Goal: Task Accomplishment & Management: Complete application form

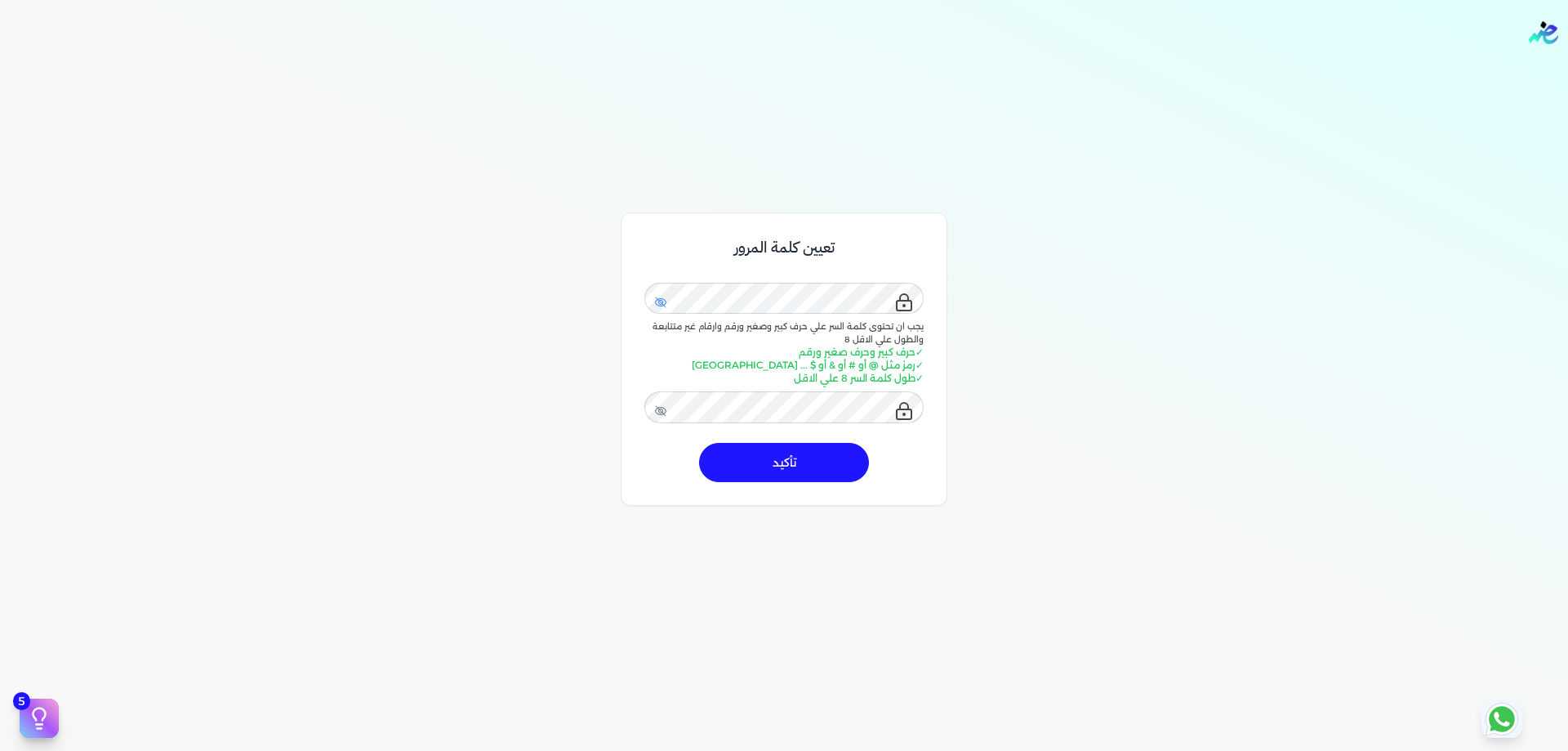
click at [663, 303] on icon at bounding box center [660, 302] width 13 height 13
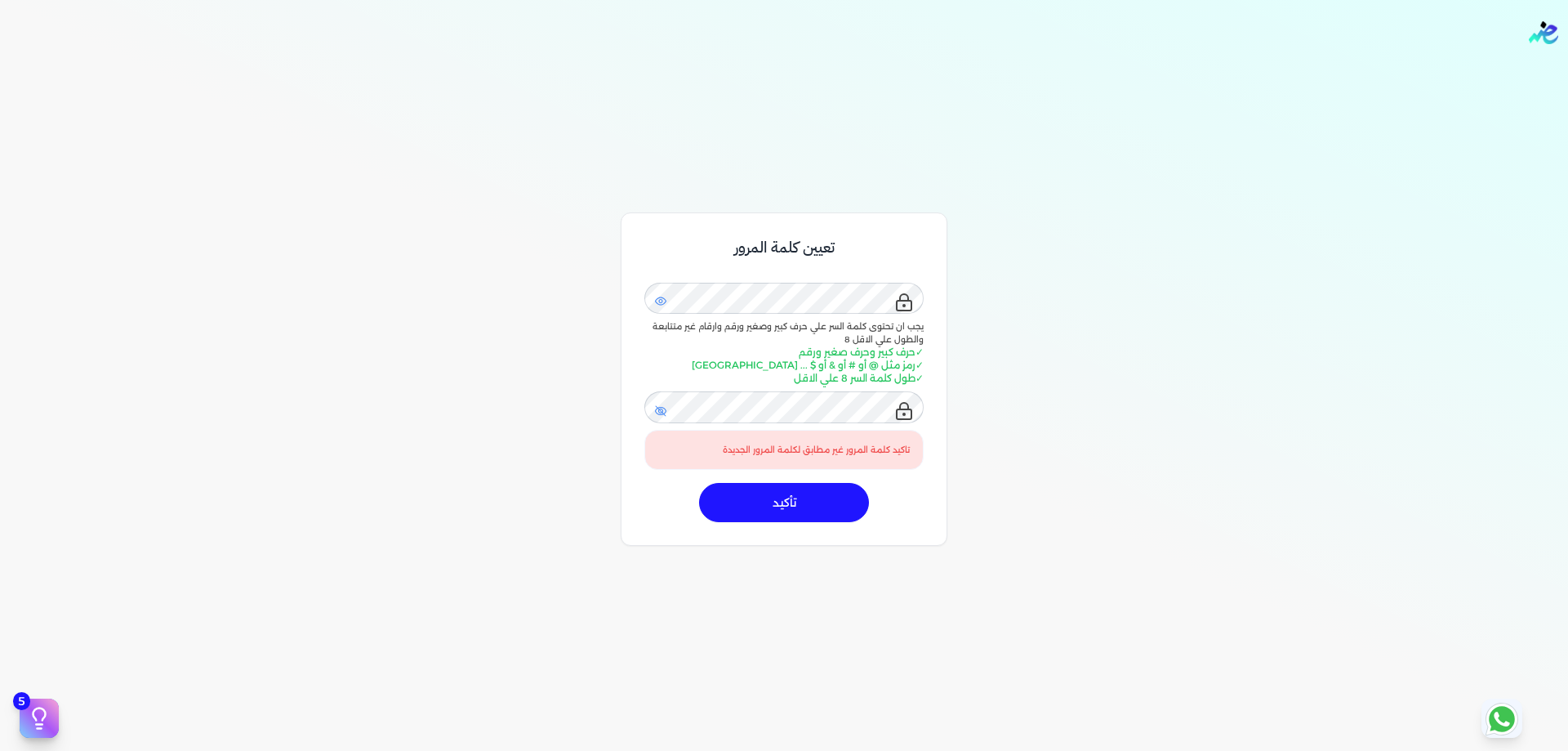
click at [663, 411] on icon at bounding box center [661, 411] width 11 height 11
click at [599, 486] on div "تعيين كلمة المرور يجب ان تحتوى كلمة السر علي حرف كبير وصغير ورقم وارقام غير متت…" at bounding box center [784, 545] width 1568 height 751
click at [659, 409] on icon at bounding box center [660, 410] width 11 height 8
click at [662, 302] on icon at bounding box center [660, 301] width 13 height 11
click at [662, 302] on icon at bounding box center [660, 302] width 5 height 5
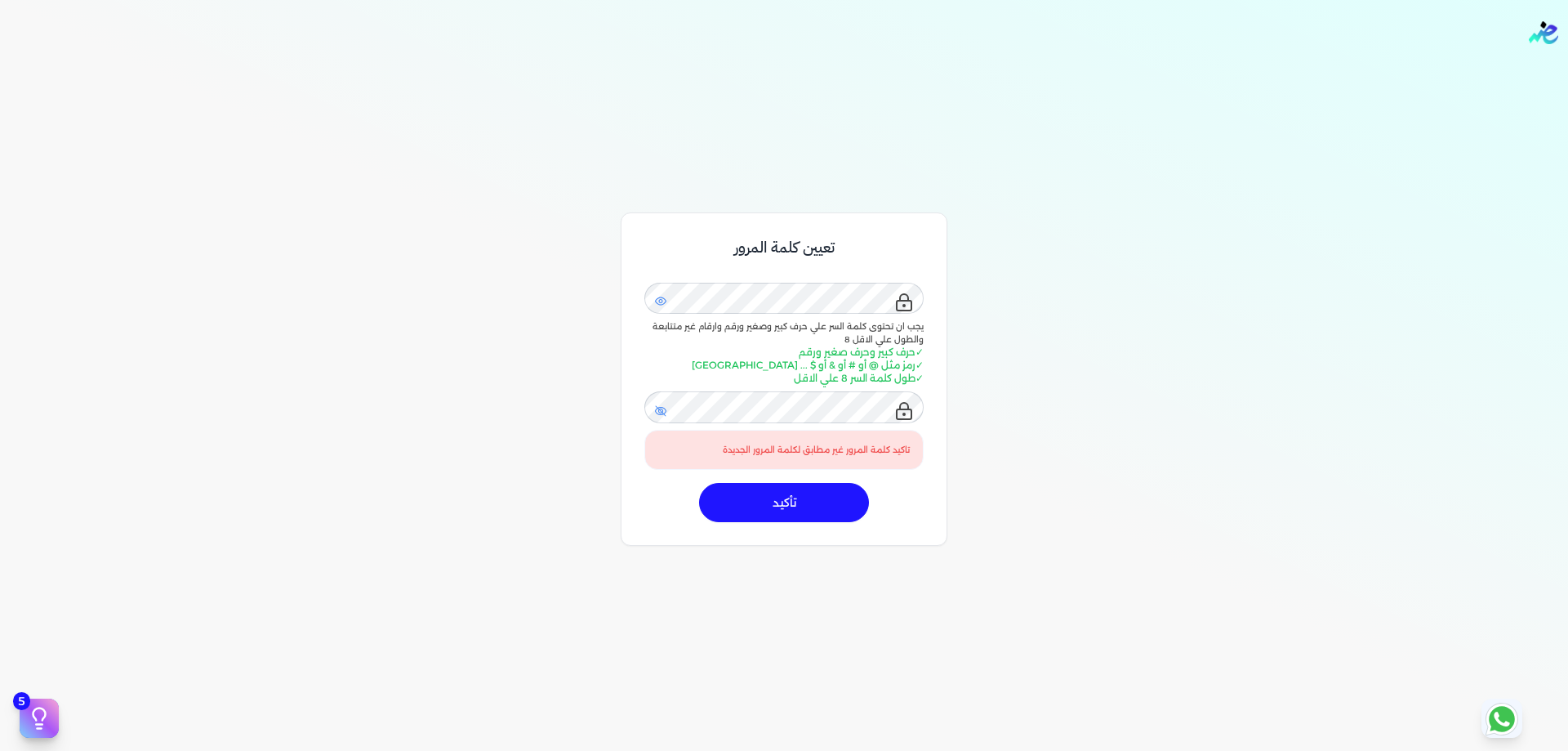
click at [663, 413] on icon at bounding box center [660, 411] width 13 height 13
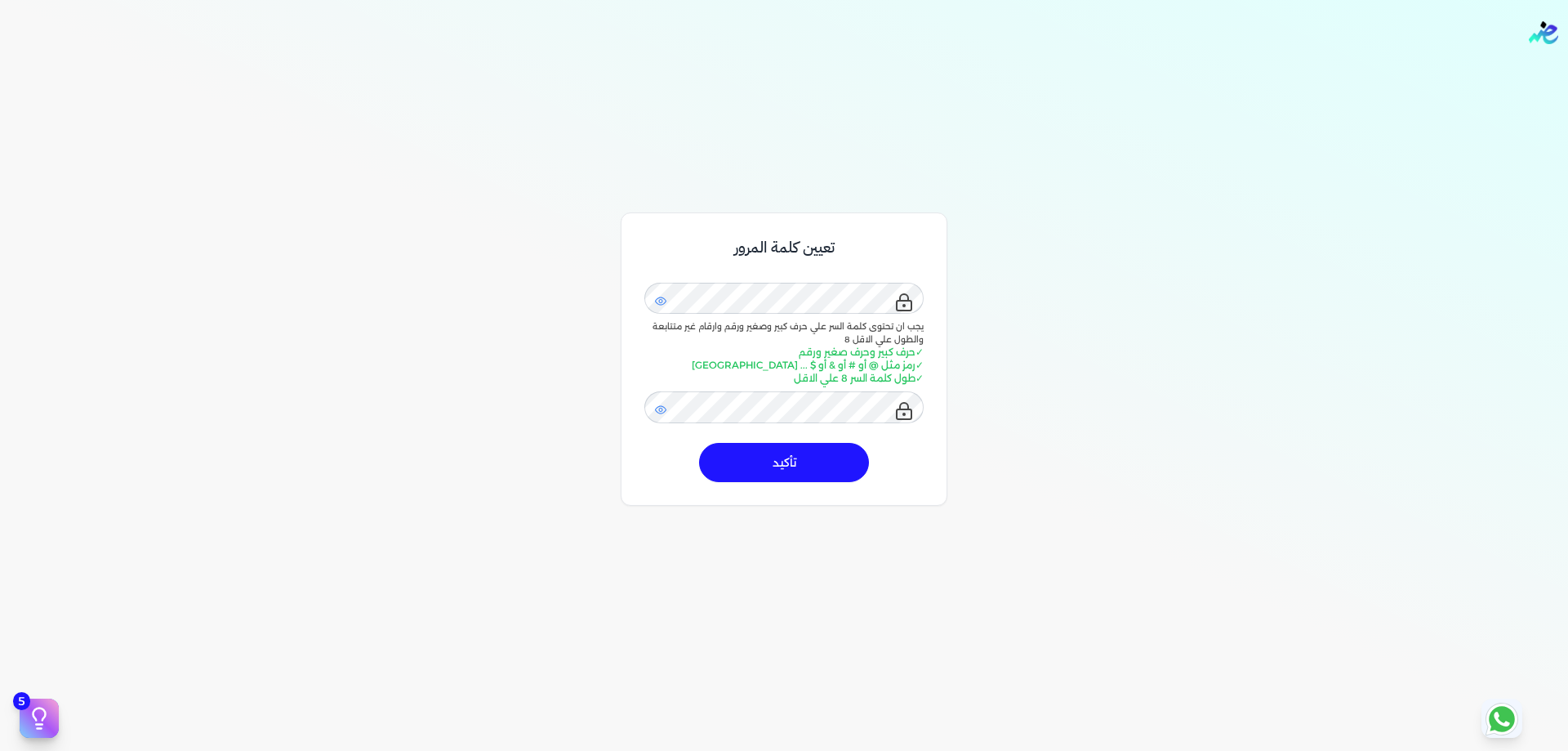
click at [781, 461] on button "تأكيد" at bounding box center [784, 462] width 169 height 39
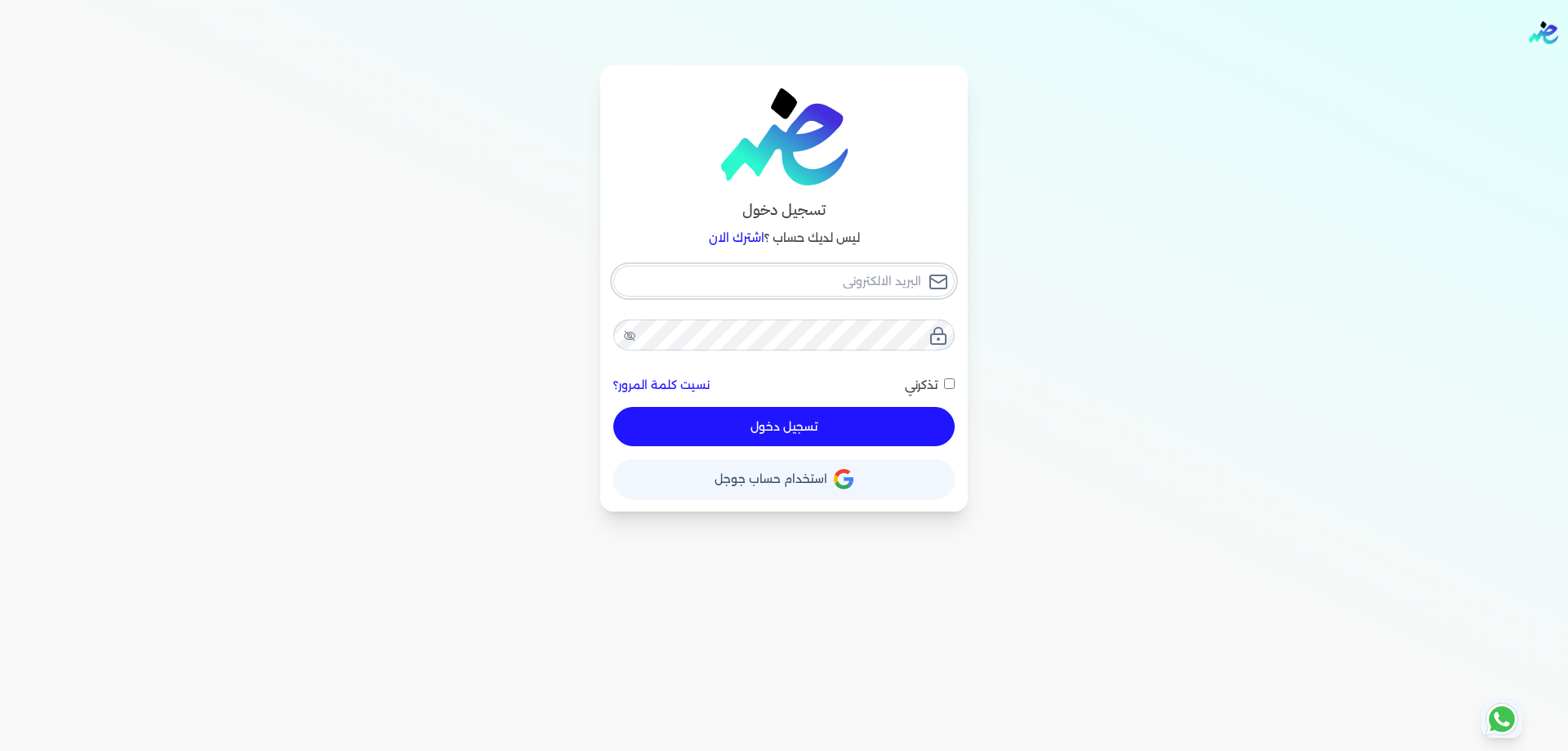
click at [786, 278] on input "email" at bounding box center [784, 280] width 341 height 31
click at [786, 277] on input "email" at bounding box center [784, 280] width 341 height 31
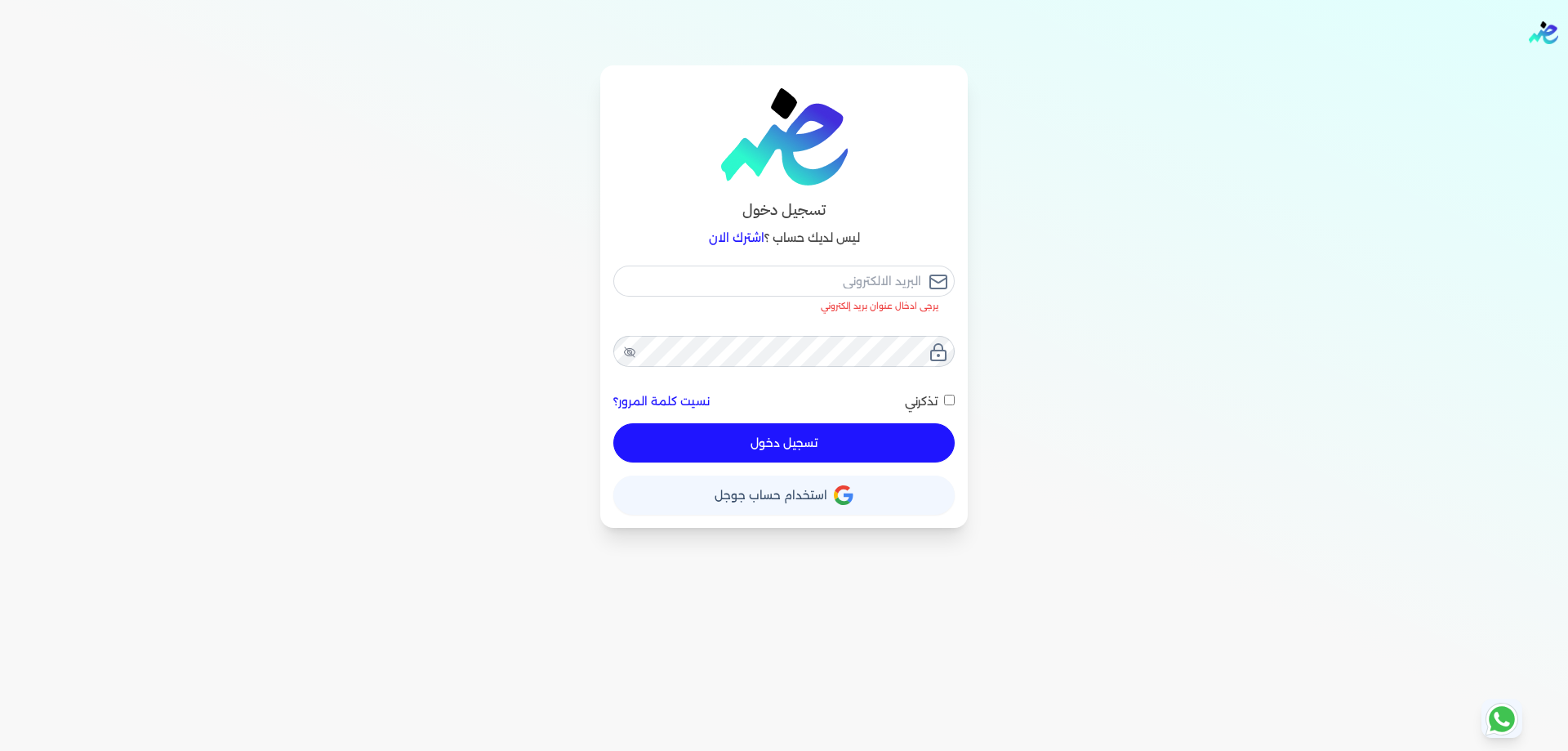
drag, startPoint x: 806, startPoint y: 281, endPoint x: 731, endPoint y: 237, distance: 87.0
click at [731, 237] on link "اشترك الان" at bounding box center [737, 237] width 56 height 15
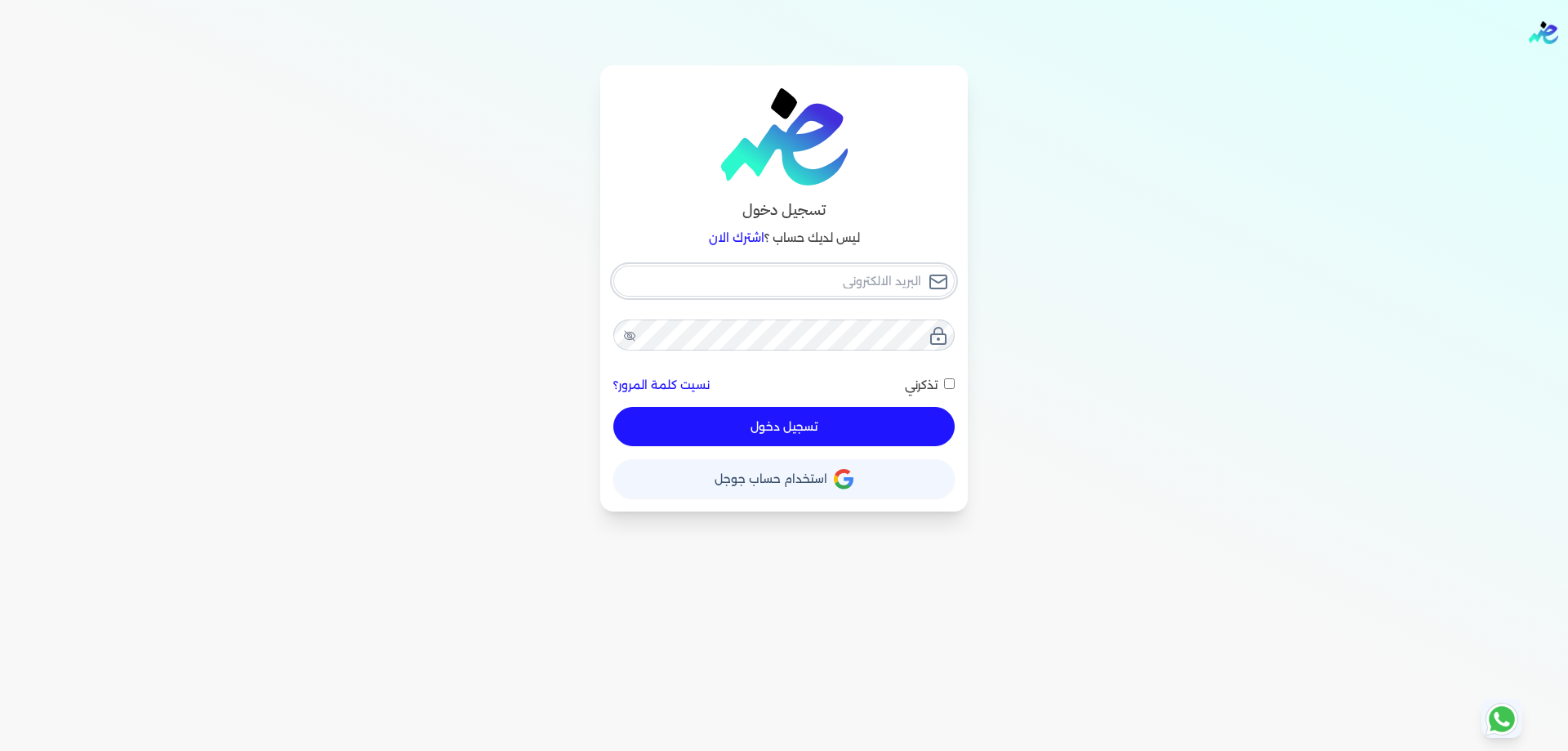
click at [886, 280] on input "email" at bounding box center [784, 280] width 341 height 31
paste input "[EMAIL_ADDRESS][DOMAIN_NAME]"
type input "[EMAIL_ADDRESS][DOMAIN_NAME]"
checkbox input "false"
type input "[EMAIL_ADDRESS][DOMAIN_NAME]"
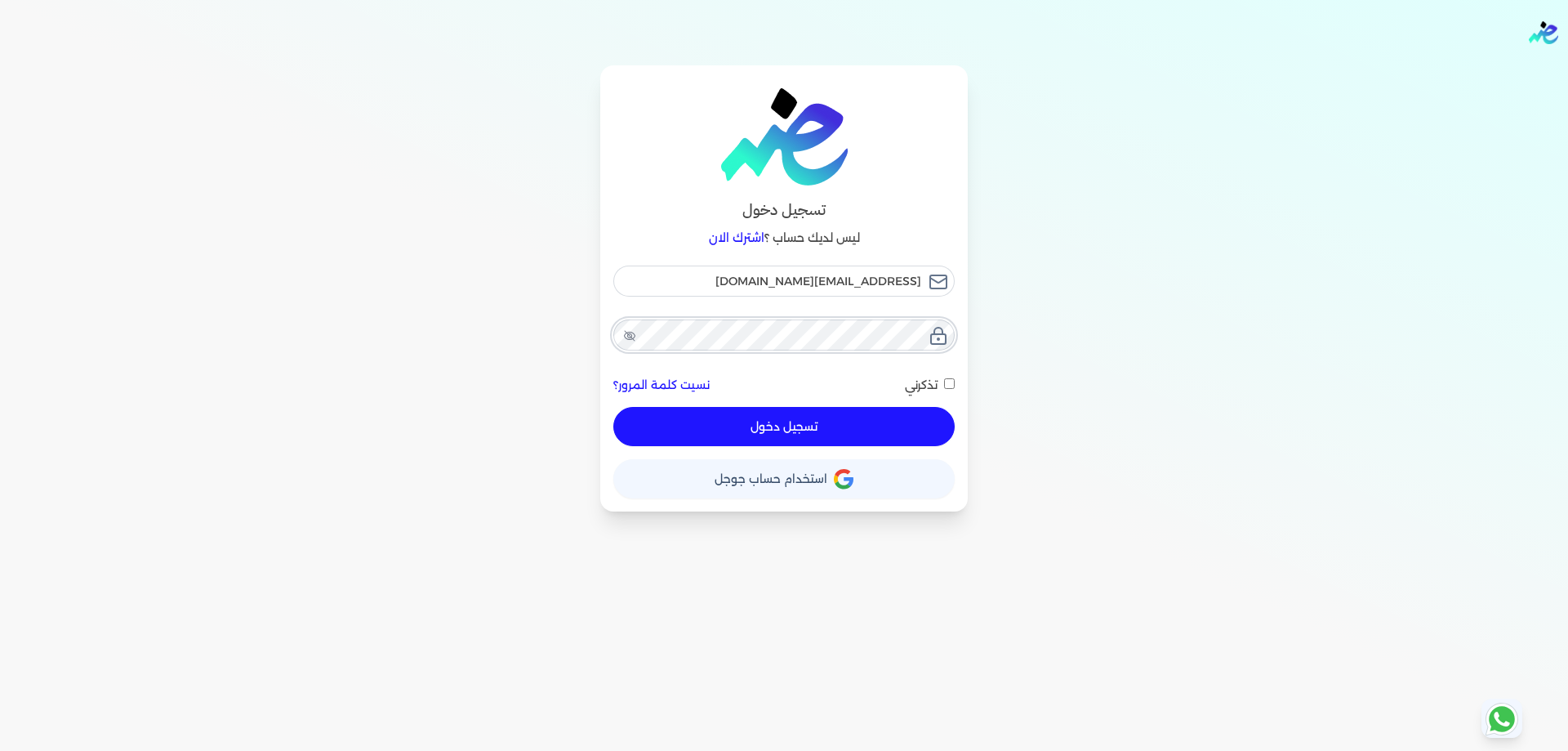
click at [613, 407] on button "تسجيل دخول" at bounding box center [784, 426] width 341 height 39
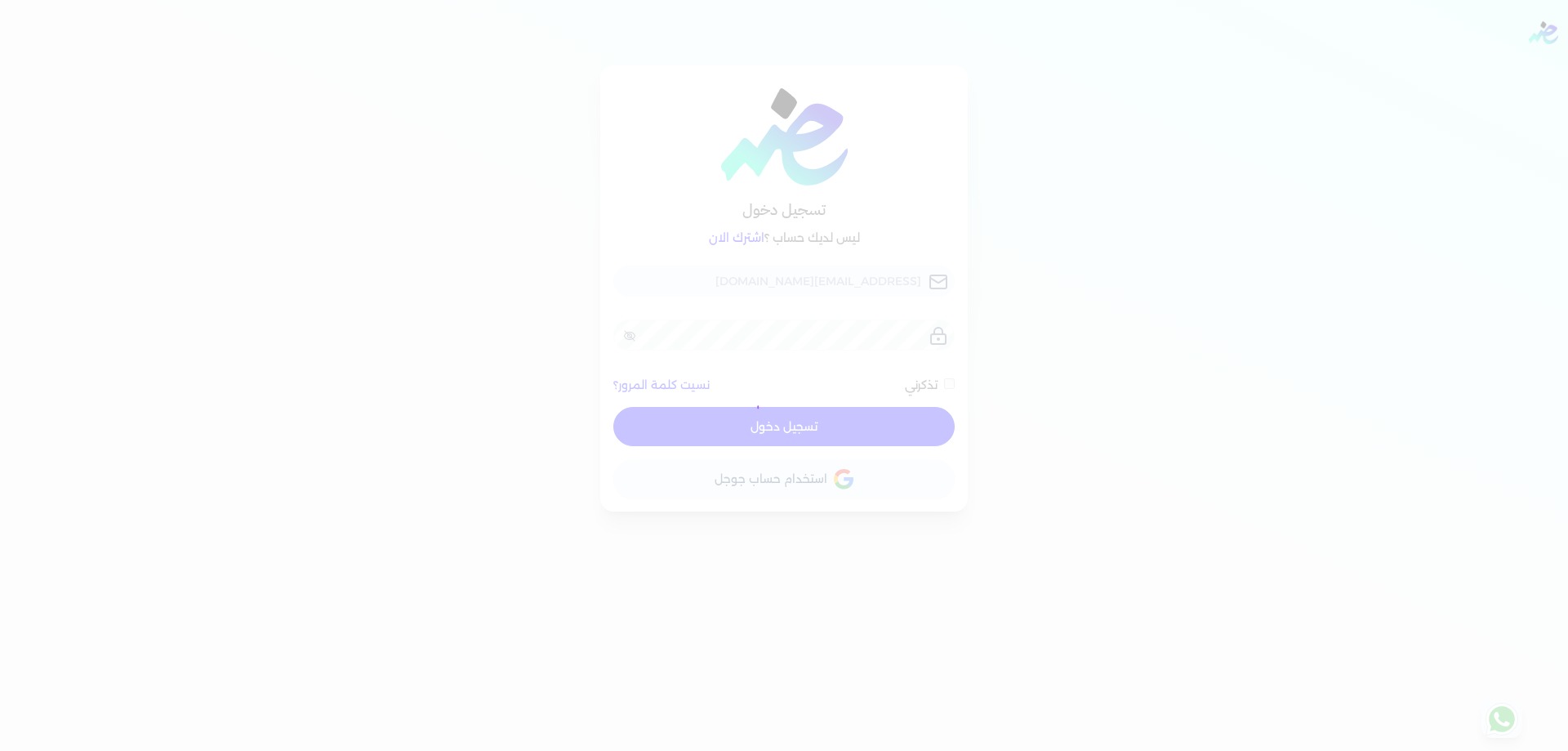
checkbox input "false"
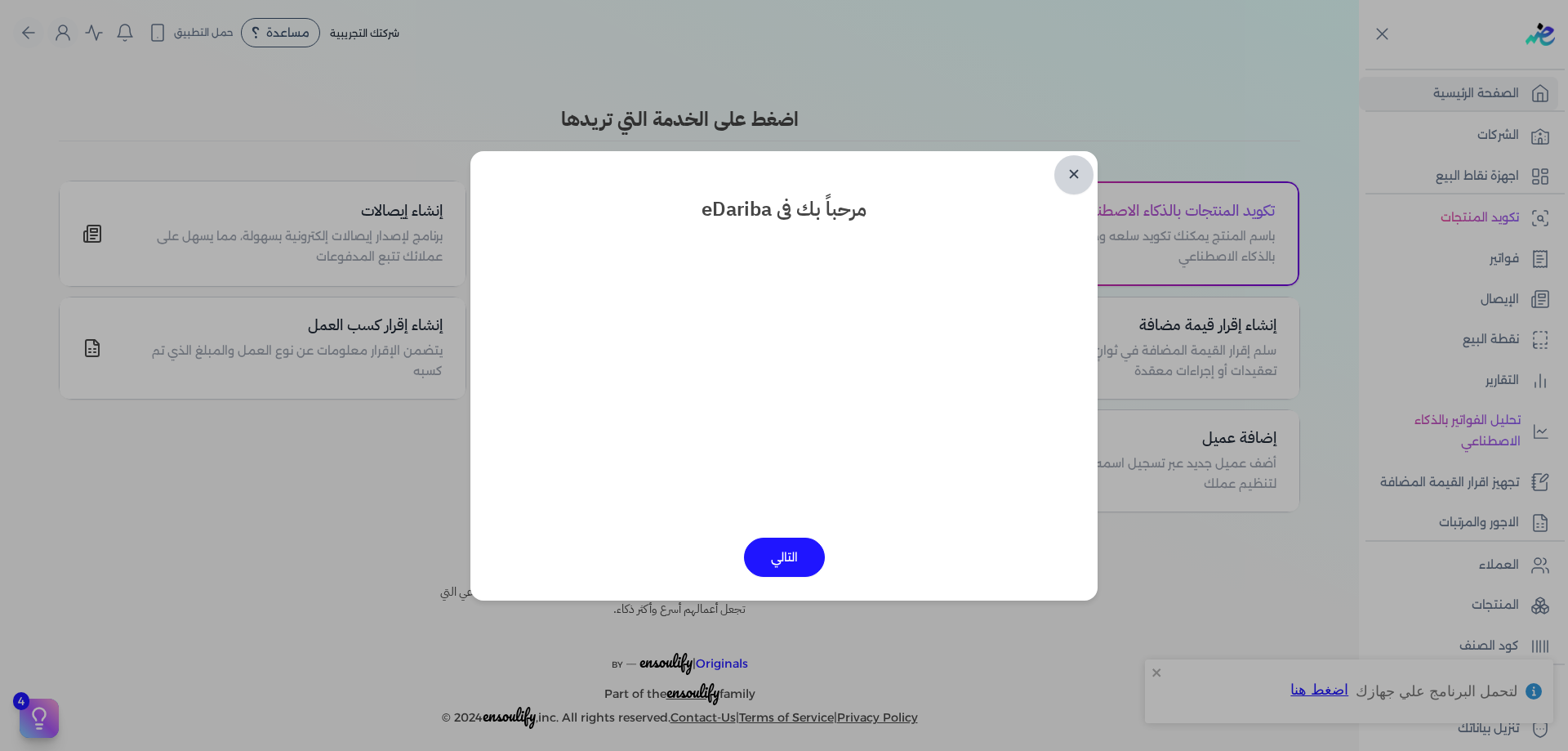
click at [1078, 178] on link "✕" at bounding box center [1074, 175] width 39 height 39
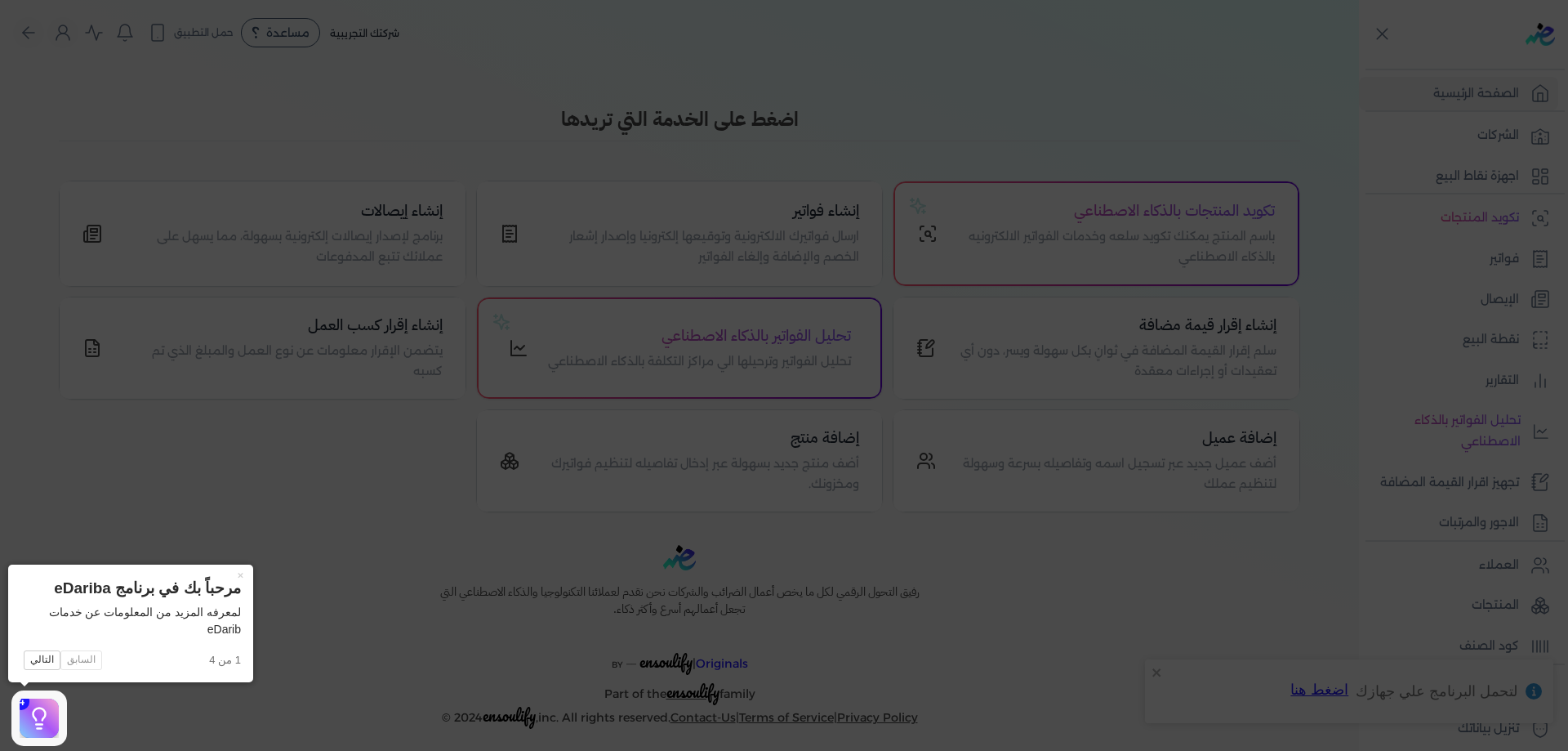
click at [1472, 177] on icon at bounding box center [784, 375] width 1568 height 751
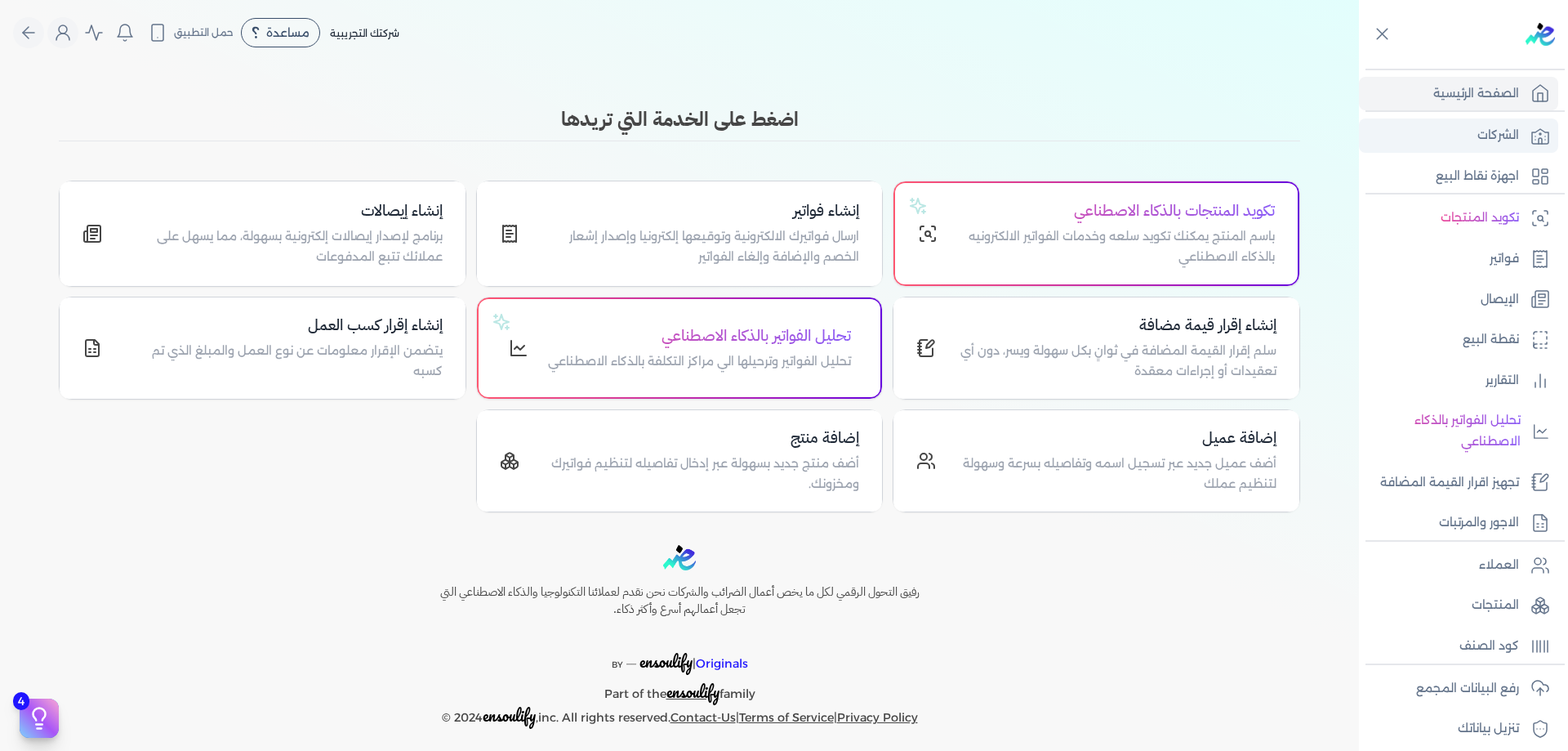
click at [1488, 130] on p "الشركات" at bounding box center [1498, 135] width 42 height 21
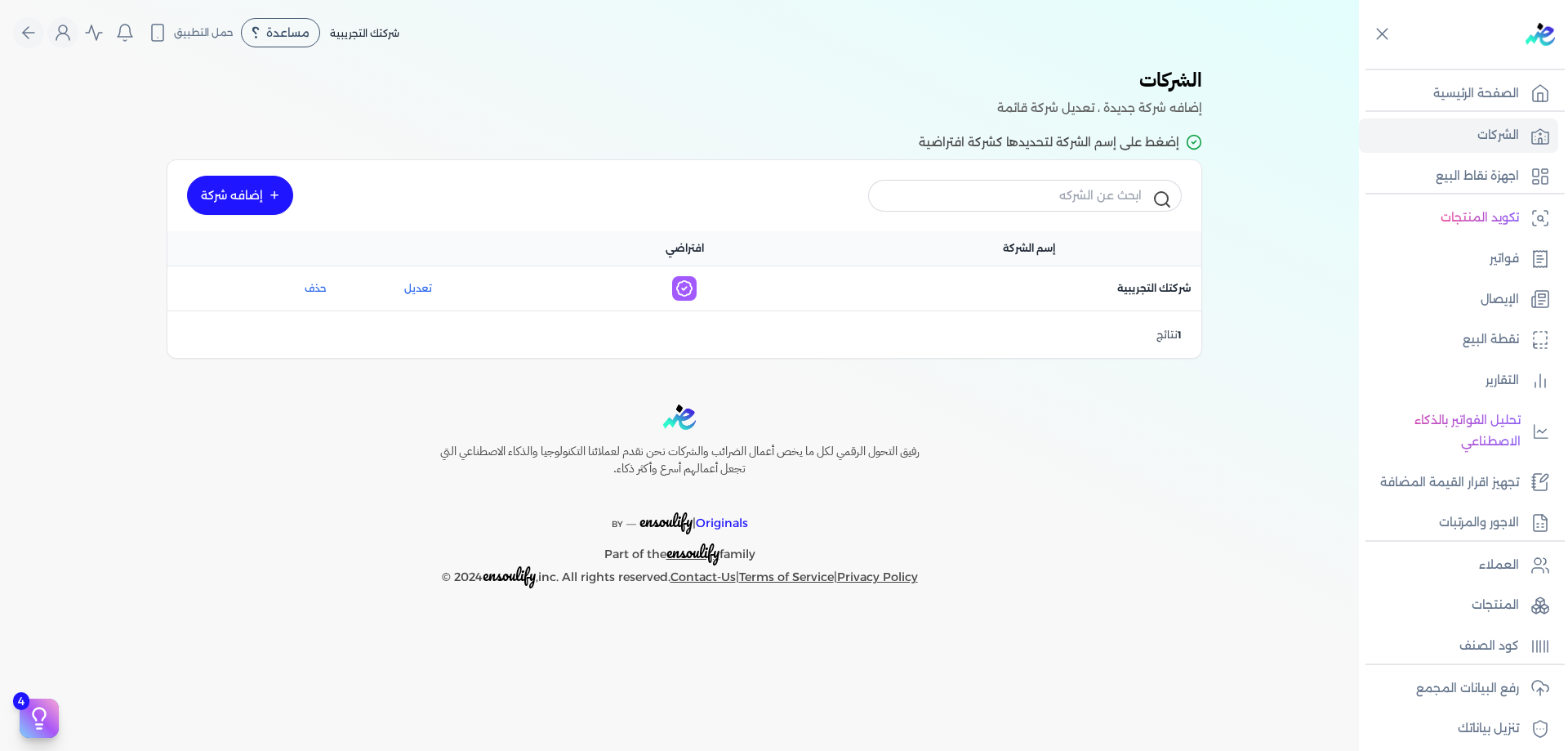
click at [227, 196] on link "إضافه شركة" at bounding box center [240, 194] width 106 height 39
